Goal: Find specific page/section: Find specific page/section

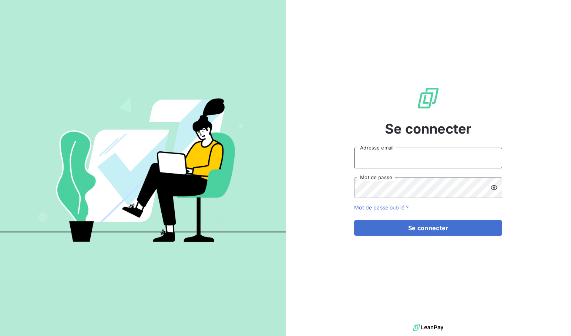
type input "[EMAIL_ADDRESS][DOMAIN_NAME]"
click at [428, 228] on button "Se connecter" at bounding box center [428, 228] width 148 height 16
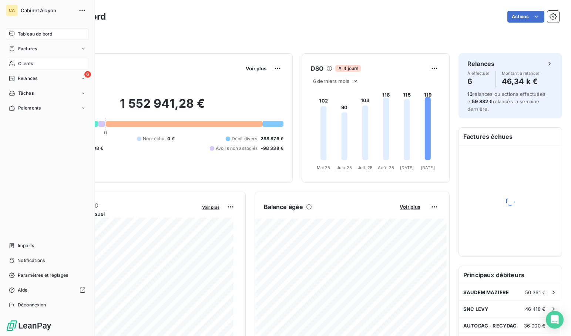
click at [30, 61] on span "Clients" at bounding box center [25, 63] width 15 height 7
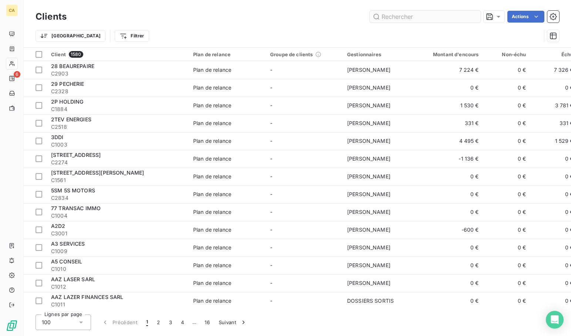
click at [416, 18] on input "text" at bounding box center [425, 17] width 111 height 12
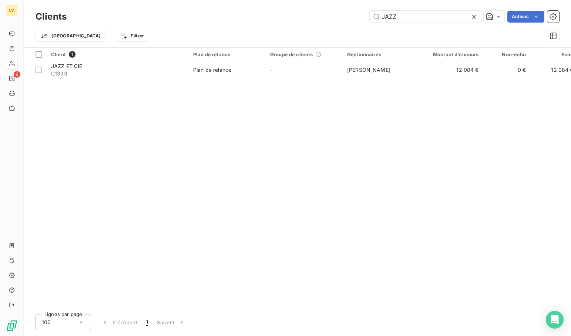
type input "JAZZ"
click at [474, 16] on icon at bounding box center [474, 17] width 4 height 4
